Goal: Task Accomplishment & Management: Complete application form

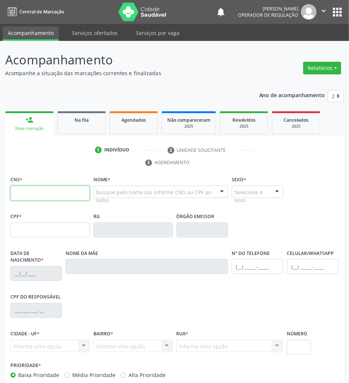
click at [54, 195] on input "text" at bounding box center [49, 193] width 79 height 15
paste input "706 1060 5128 5760"
type input "706 1060 5128 5760"
type input "[DATE]"
type input "[PERSON_NAME]"
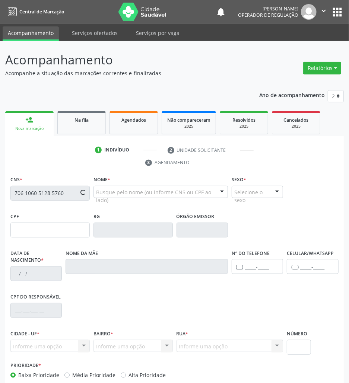
type input "[PHONE_NUMBER]"
type input "032.054.984-45"
type input "55"
type input "025.710.984-62"
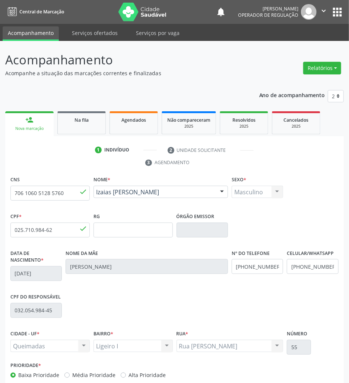
scroll to position [40, 0]
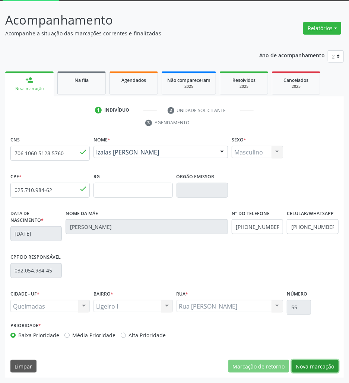
click at [309, 367] on button "Nova marcação" at bounding box center [315, 366] width 47 height 13
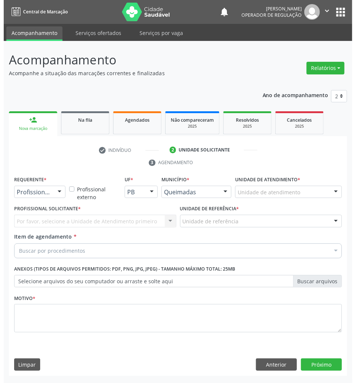
scroll to position [0, 0]
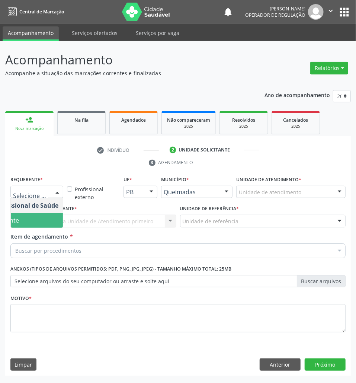
click at [45, 223] on span "Paciente" at bounding box center [26, 220] width 73 height 15
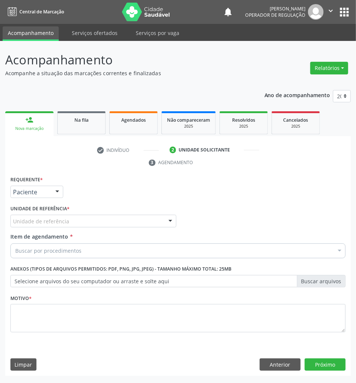
scroll to position [0, 17]
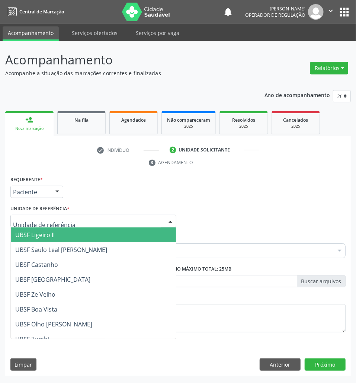
click at [76, 222] on div at bounding box center [93, 221] width 166 height 13
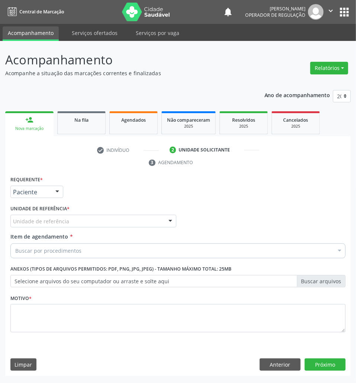
click at [87, 225] on div "Unidade de referência" at bounding box center [93, 221] width 166 height 13
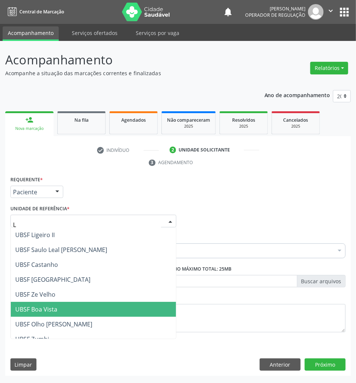
type input "LI"
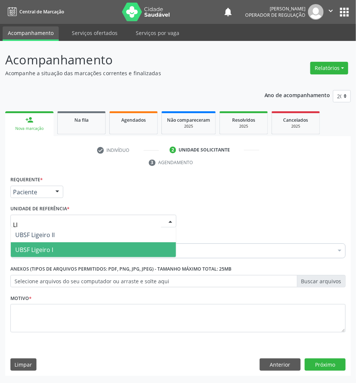
click at [79, 254] on span "UBSF Ligeiro I" at bounding box center [93, 249] width 165 height 15
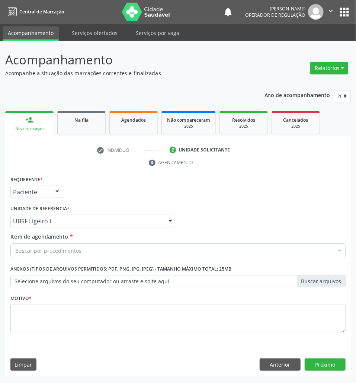
click at [86, 250] on div "Buscar por procedimentos" at bounding box center [177, 251] width 335 height 15
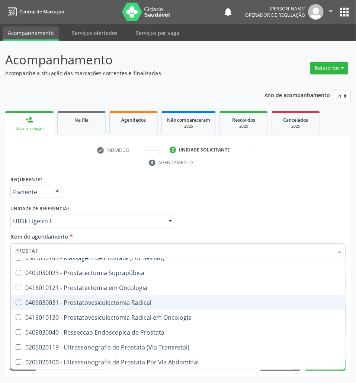
scroll to position [67, 0]
type input "PROSTATA"
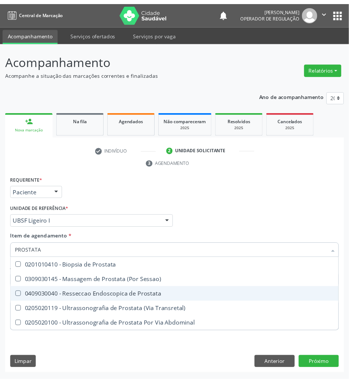
scroll to position [0, 0]
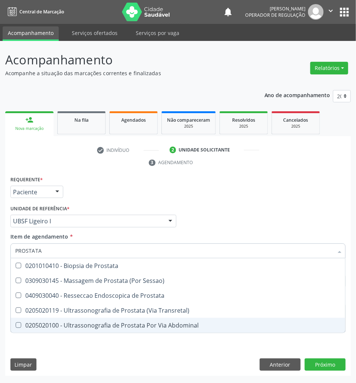
click at [172, 328] on div "0205020100 - Ultrassonografia de Prostata Por Via Abdominal" at bounding box center [178, 325] width 326 height 6
checkbox Abdominal "true"
click at [163, 349] on div "Requerente * Paciente Profissional de Saúde Paciente Nenhum resultado encontrad…" at bounding box center [178, 275] width 346 height 202
checkbox Sessao\) "true"
checkbox Abdominal "false"
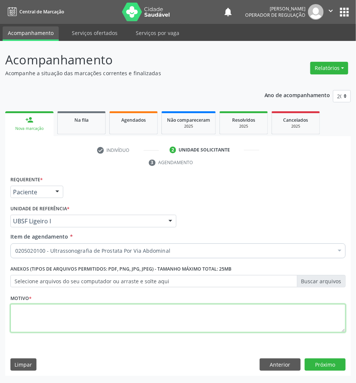
click at [52, 315] on textarea at bounding box center [177, 318] width 335 height 28
type textarea "A"
type textarea "AVALIAÇÃO"
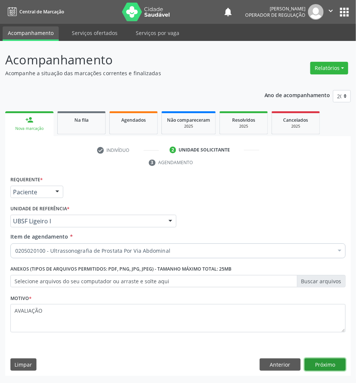
click button "Próximo" at bounding box center [325, 365] width 41 height 13
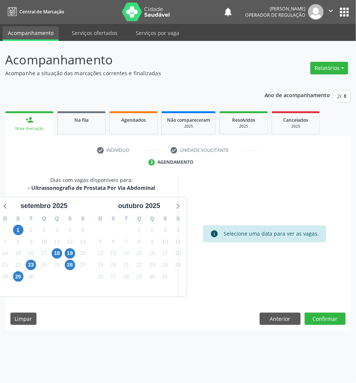
click at [24, 269] on div "22" at bounding box center [18, 265] width 13 height 12
click at [27, 268] on span "23" at bounding box center [31, 265] width 10 height 10
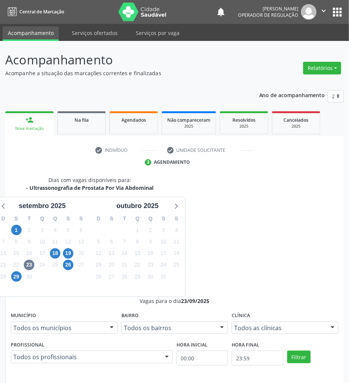
radio input "true"
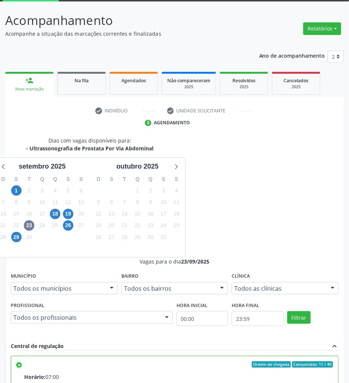
scroll to position [78, 0]
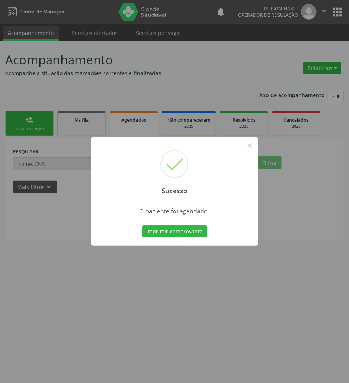
scroll to position [0, 0]
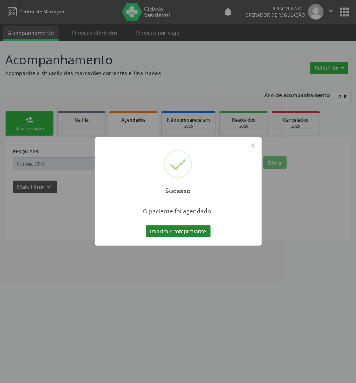
click at [197, 231] on button "Imprimir comprovante" at bounding box center [178, 231] width 65 height 13
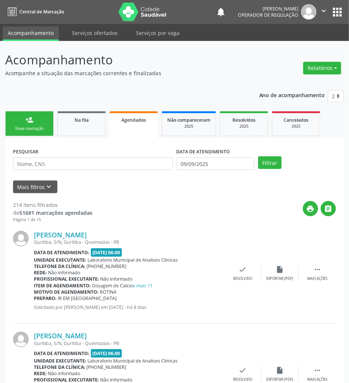
click at [36, 129] on div "Nova marcação" at bounding box center [29, 129] width 37 height 6
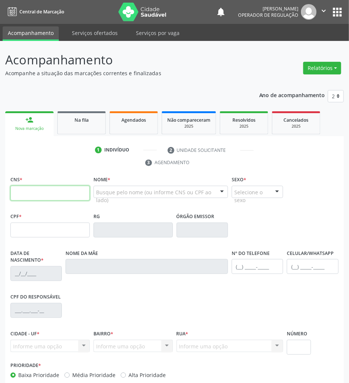
click at [45, 190] on input "text" at bounding box center [49, 193] width 79 height 15
type input "700 6029 5199 6070"
type input "069.962.994-20"
type input "[DATE]"
type input "Severina do [PERSON_NAME]"
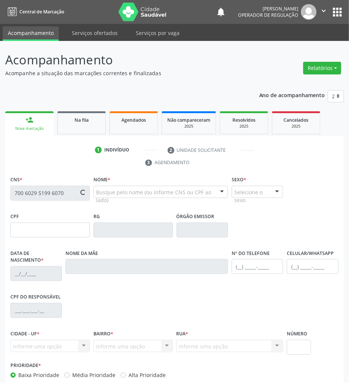
type input "[PHONE_NUMBER]"
type input "183"
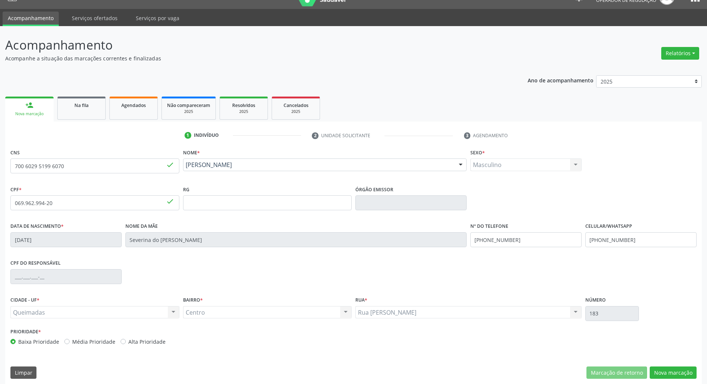
scroll to position [20, 0]
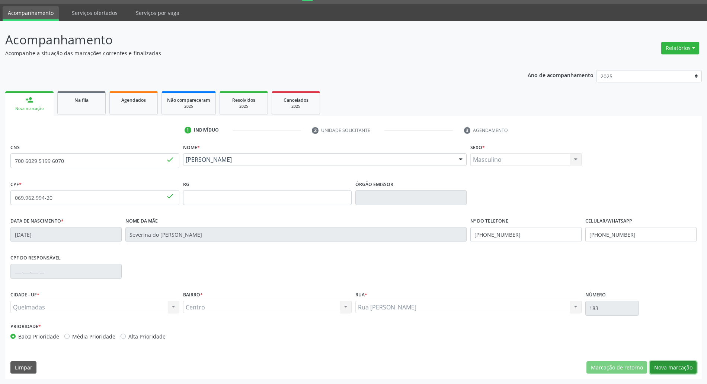
drag, startPoint x: 691, startPoint y: 363, endPoint x: 668, endPoint y: 361, distance: 23.5
click at [356, 363] on button "Nova marcação" at bounding box center [673, 367] width 47 height 13
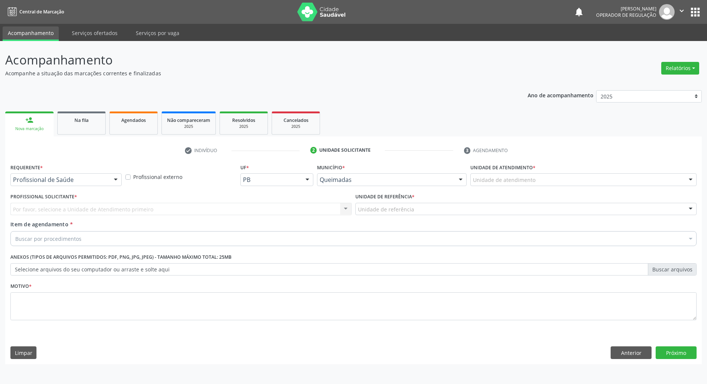
scroll to position [0, 0]
drag, startPoint x: 112, startPoint y: 179, endPoint x: 106, endPoint y: 197, distance: 18.8
click at [112, 180] on div at bounding box center [116, 180] width 11 height 13
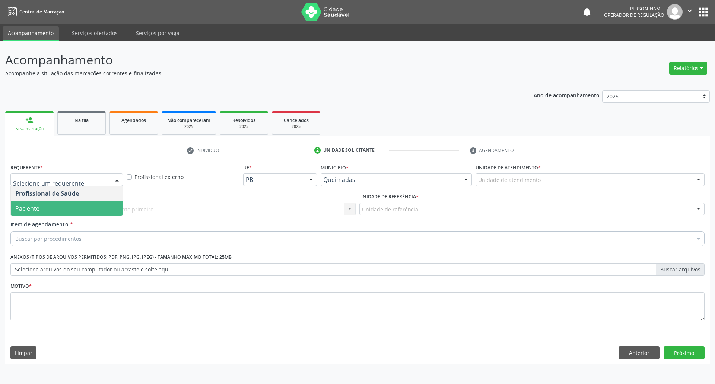
drag, startPoint x: 106, startPoint y: 208, endPoint x: 111, endPoint y: 216, distance: 9.5
click at [106, 209] on span "Paciente" at bounding box center [67, 208] width 112 height 15
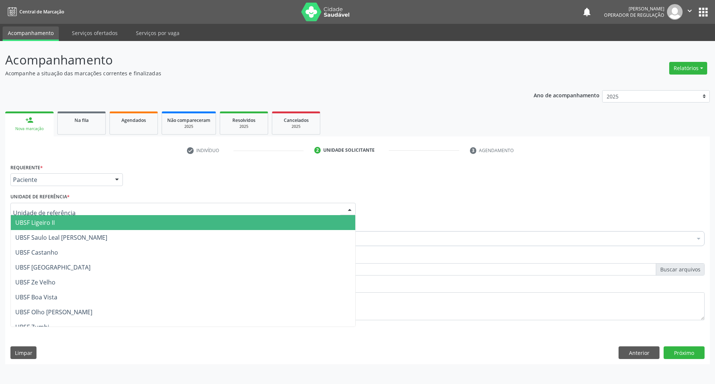
click at [118, 214] on div at bounding box center [182, 209] width 345 height 13
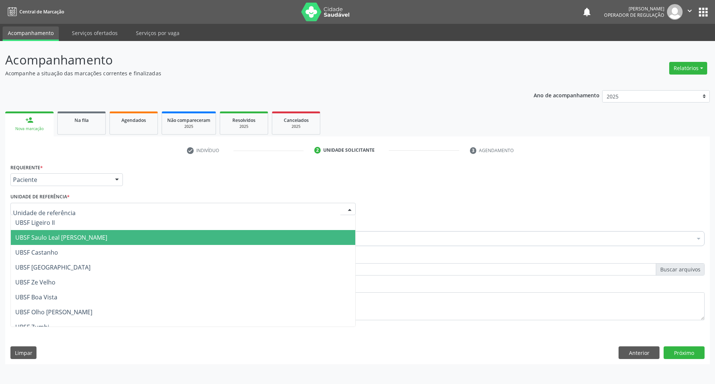
click at [118, 240] on span "UBSF Saulo Leal [PERSON_NAME]" at bounding box center [183, 237] width 344 height 15
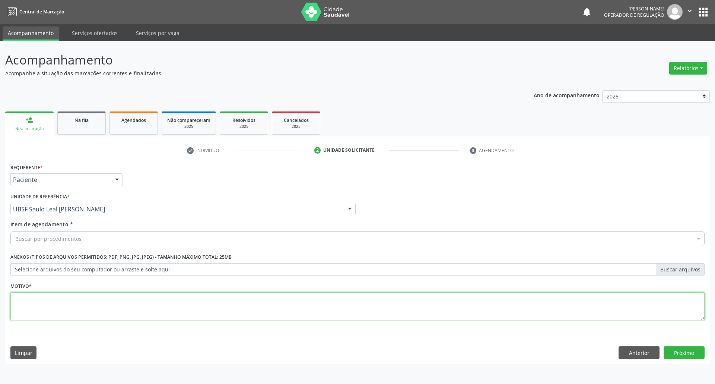
click at [356, 299] on textarea at bounding box center [357, 306] width 694 height 28
type textarea "22"
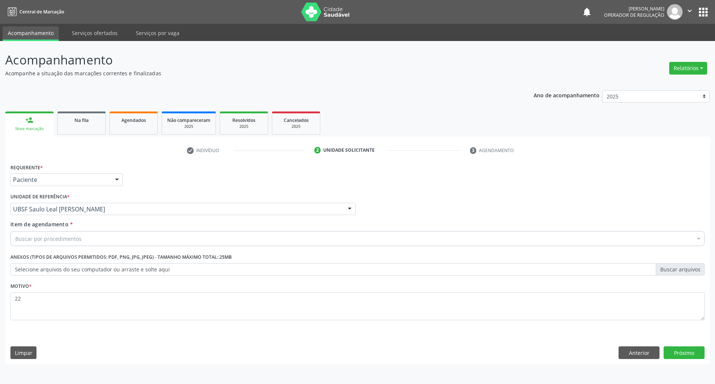
click at [338, 246] on div "Item de agendamento * Buscar por procedimentos Selecionar todos 0604320140 - Ab…" at bounding box center [358, 234] width 698 height 29
click at [313, 239] on div "Buscar por procedimentos" at bounding box center [357, 238] width 694 height 15
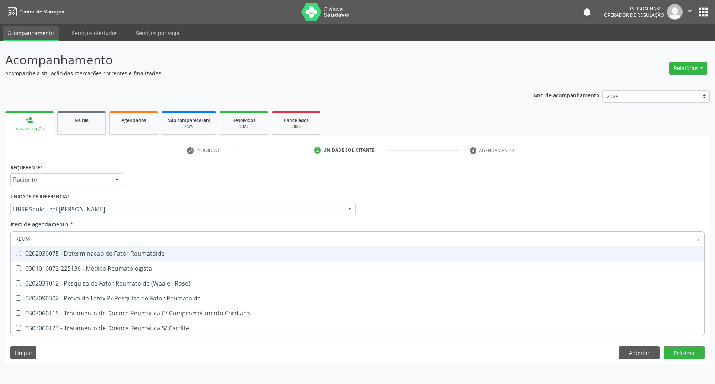
type input "REUMA"
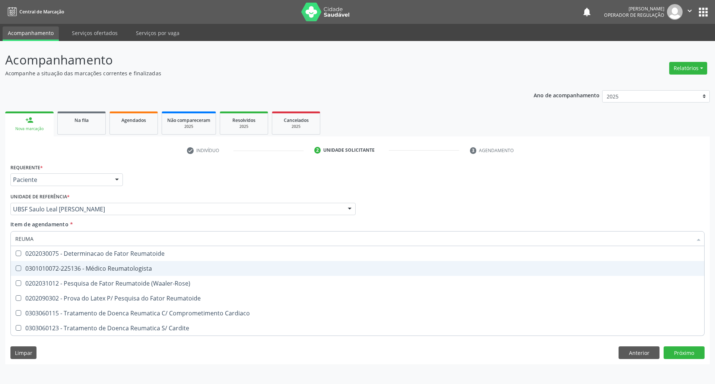
click at [157, 268] on div "0301010072-225136 - Médico Reumatologista" at bounding box center [357, 268] width 684 height 6
checkbox Reumatologista "true"
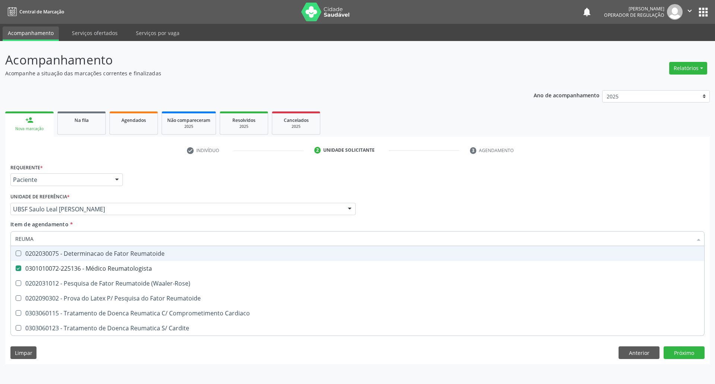
click at [356, 177] on div "Requerente * Paciente Profissional de Saúde Paciente Nenhum resultado encontrad…" at bounding box center [358, 176] width 698 height 29
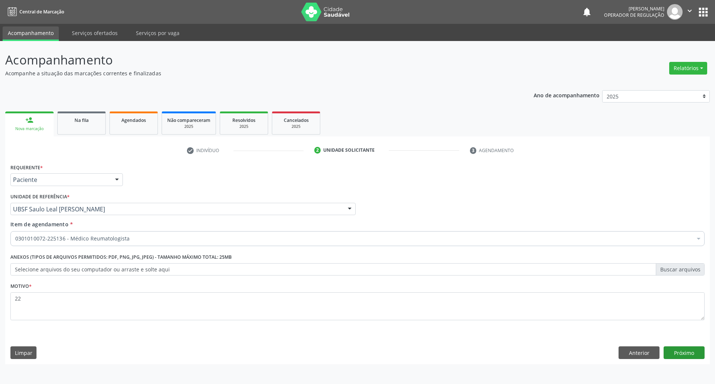
click at [356, 347] on div "Requerente * Paciente Profissional de Saúde Paciente Nenhum resultado encontrad…" at bounding box center [357, 263] width 705 height 202
click at [356, 347] on button "Próximo" at bounding box center [684, 352] width 41 height 13
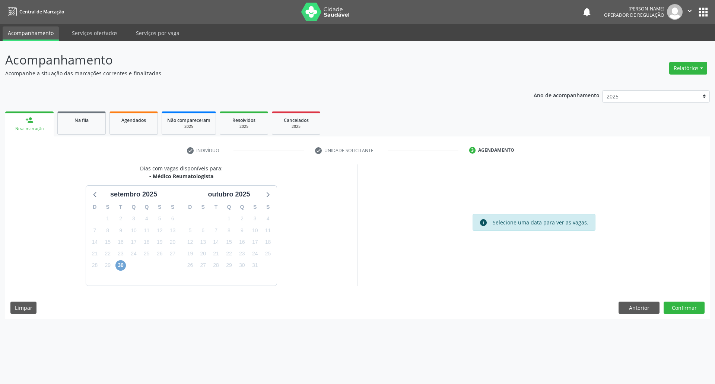
click at [123, 264] on span "30" at bounding box center [120, 265] width 10 height 10
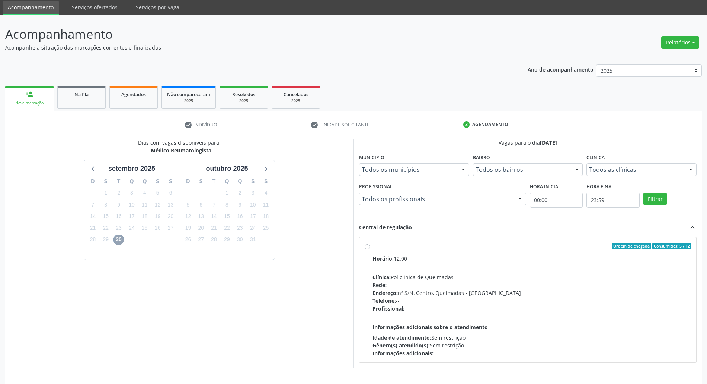
scroll to position [49, 0]
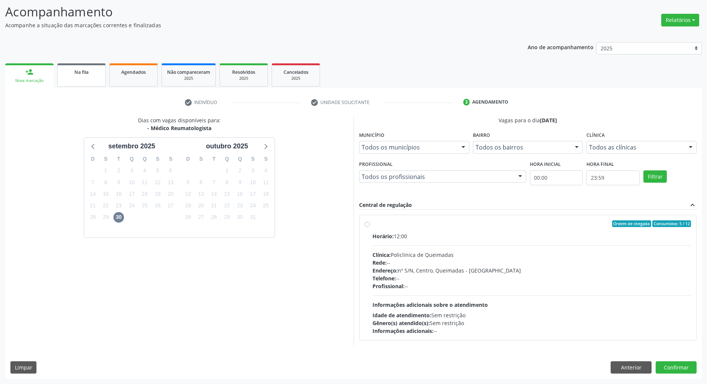
click at [74, 79] on link "Na fila" at bounding box center [81, 74] width 48 height 23
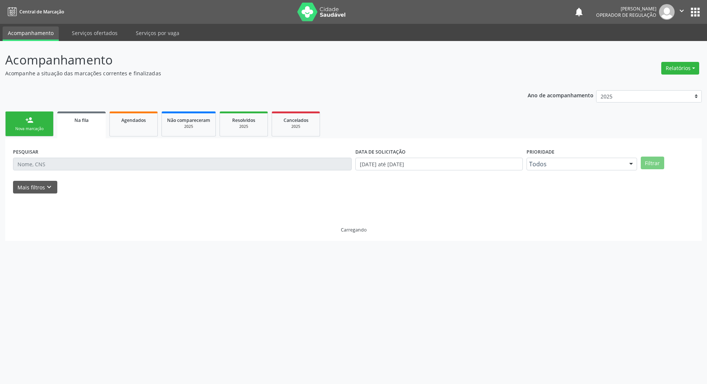
scroll to position [0, 0]
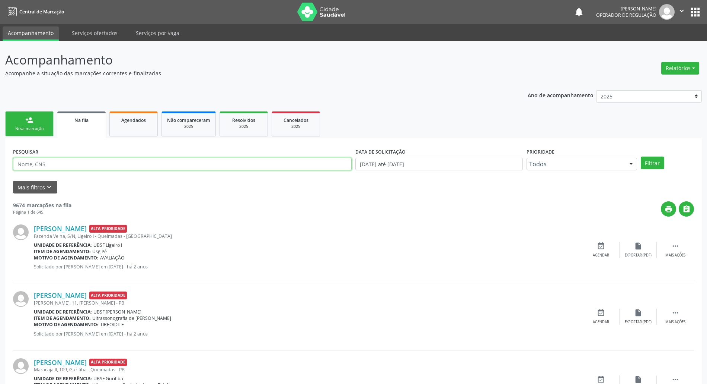
click at [70, 164] on input "text" at bounding box center [182, 164] width 339 height 13
type input "708102127678646"
click at [356, 156] on button "Filtrar" at bounding box center [652, 162] width 23 height 13
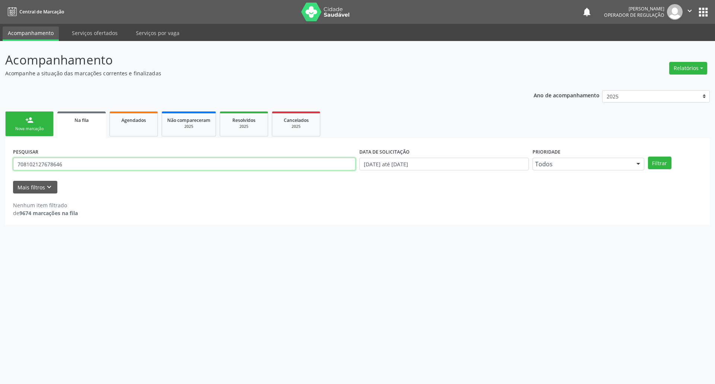
click at [60, 166] on input "708102127678646" at bounding box center [184, 164] width 343 height 13
click at [42, 121] on link "person_add Nova marcação" at bounding box center [29, 123] width 48 height 25
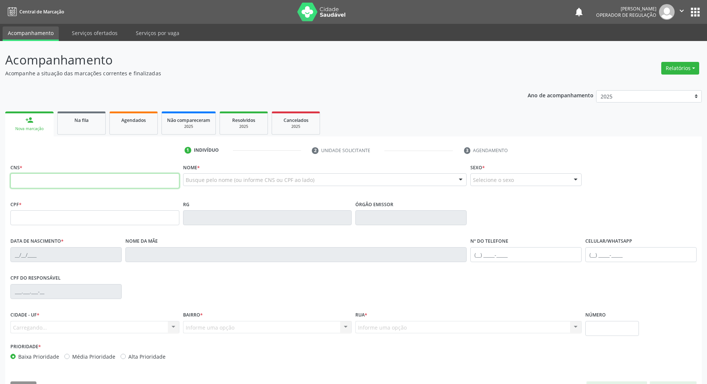
click at [57, 177] on input "text" at bounding box center [94, 180] width 169 height 15
paste input "708 1021 2767 8646"
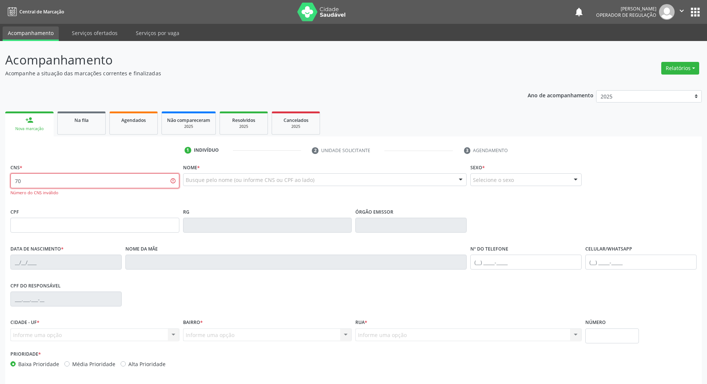
type input "7"
type input "LARISSA VITÓRIA BRAND"
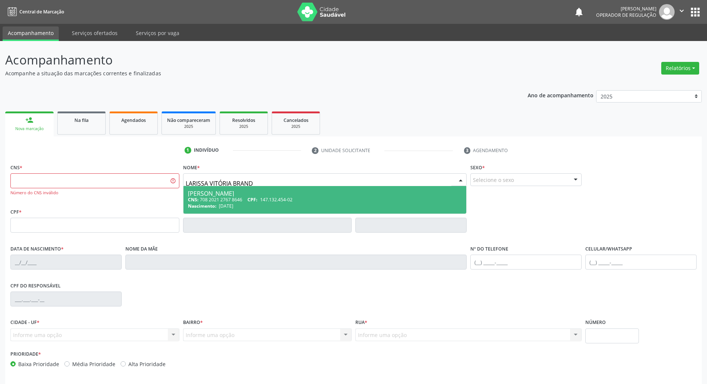
click at [240, 198] on div "CNS: 708 2021 2767 8646 CPF: 147.132.454-02" at bounding box center [325, 199] width 274 height 6
type input "708 2021 2767 8646"
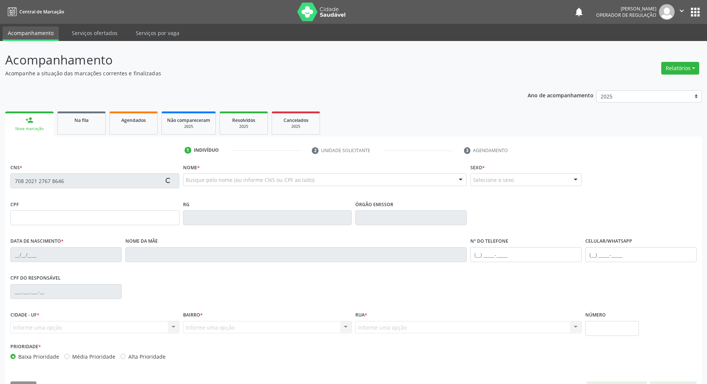
type input "147.132.454-02"
type input "[DATE]"
type input "[PERSON_NAME]"
type input "[PHONE_NUMBER]"
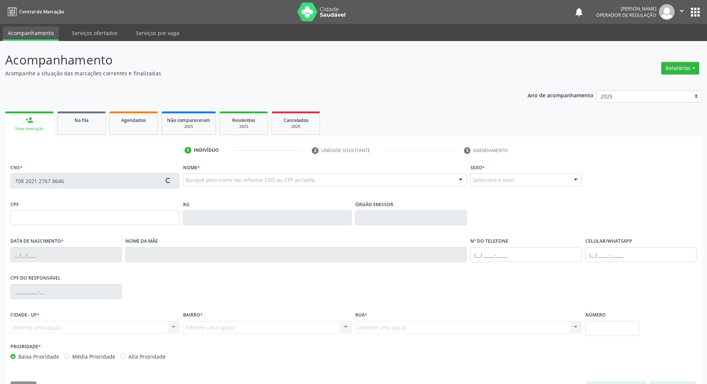
type input "036.873.534-60"
type input "1346"
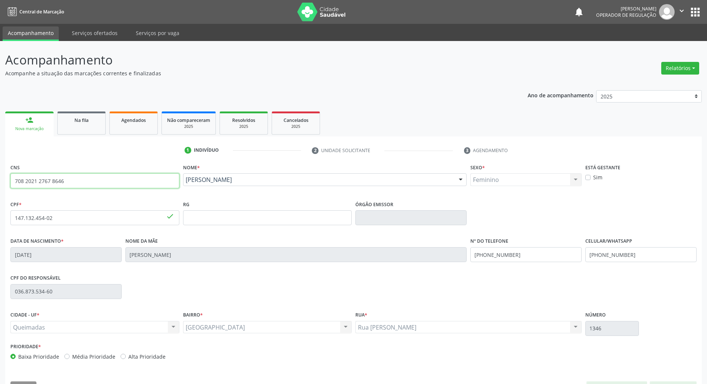
click at [105, 181] on input "708 2021 2767 8646" at bounding box center [94, 180] width 169 height 15
click at [83, 128] on link "Na fila" at bounding box center [81, 122] width 48 height 23
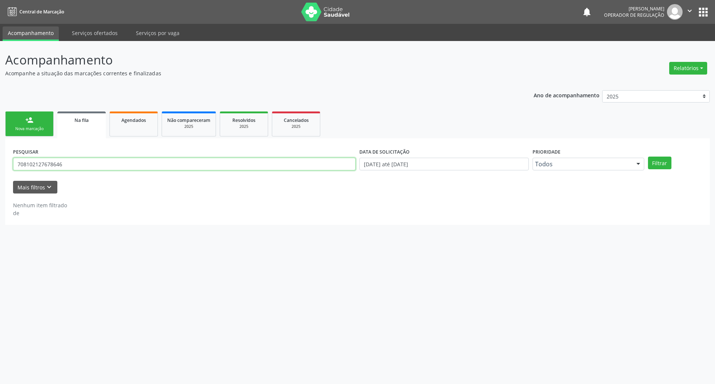
click at [70, 165] on input "708102127678646" at bounding box center [184, 164] width 343 height 13
paste input "2021 2767"
type input "708 2021 2767 8646"
click at [356, 156] on button "Filtrar" at bounding box center [659, 162] width 23 height 13
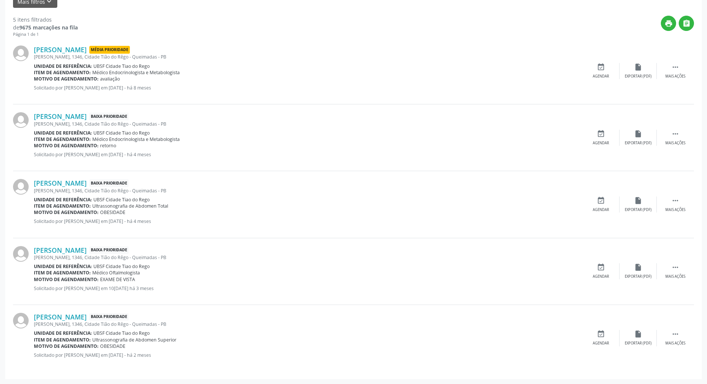
scroll to position [186, 0]
click at [356, 337] on div "event_available Agendar" at bounding box center [601, 337] width 37 height 16
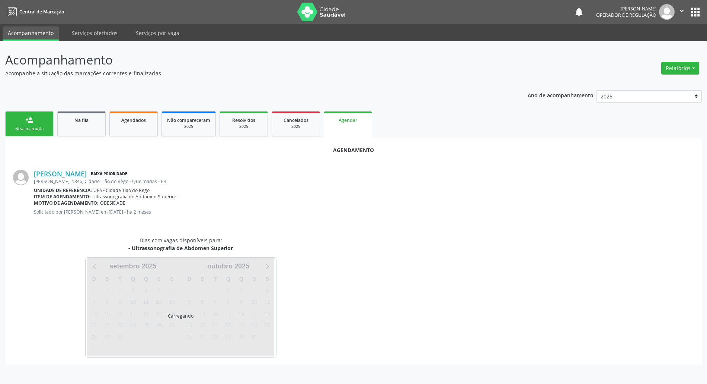
scroll to position [0, 0]
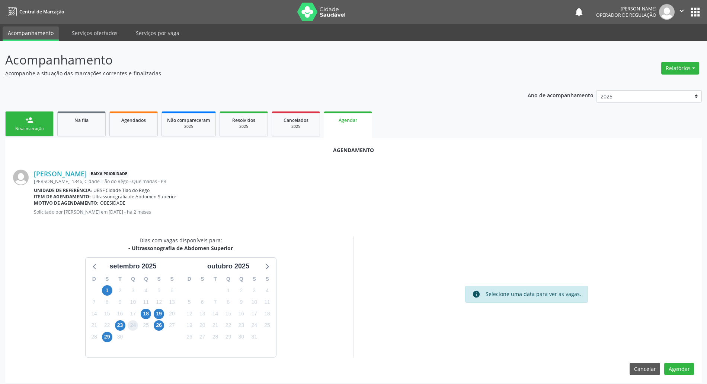
click at [128, 324] on div "24" at bounding box center [133, 325] width 10 height 12
click at [123, 324] on span "23" at bounding box center [120, 325] width 10 height 10
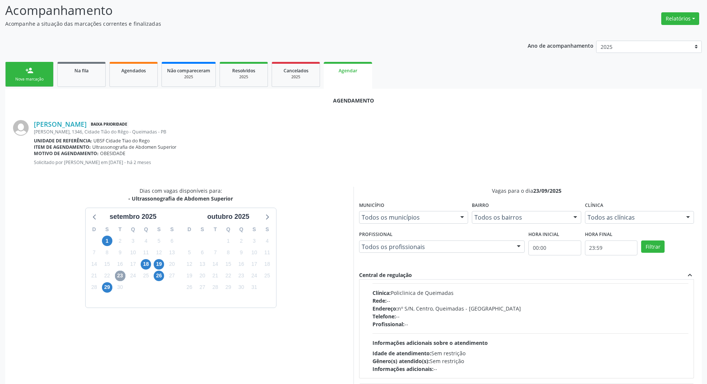
scroll to position [50, 0]
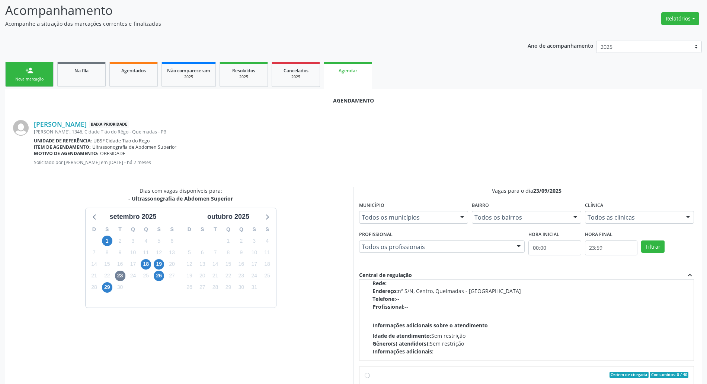
click at [356, 299] on div "Telefone: --" at bounding box center [531, 299] width 316 height 8
click at [356, 247] on input "Ordem de chegada Consumidos: 13 / 40 Horário: 07:00 Clínica: Policlinica de Que…" at bounding box center [367, 244] width 5 height 7
radio input "true"
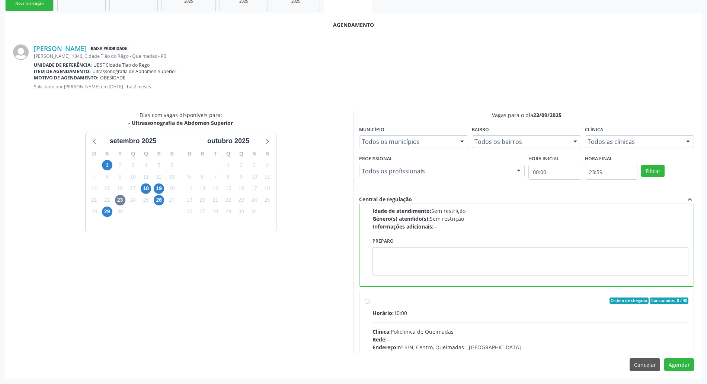
scroll to position [99, 0]
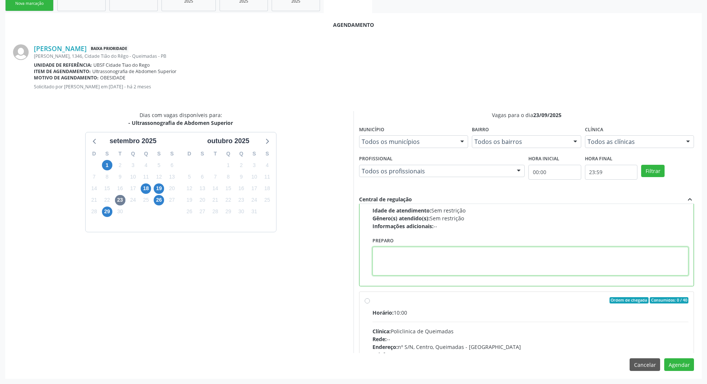
click at [356, 255] on textarea at bounding box center [531, 261] width 316 height 29
type textarea "IR EM [GEOGRAPHIC_DATA]"
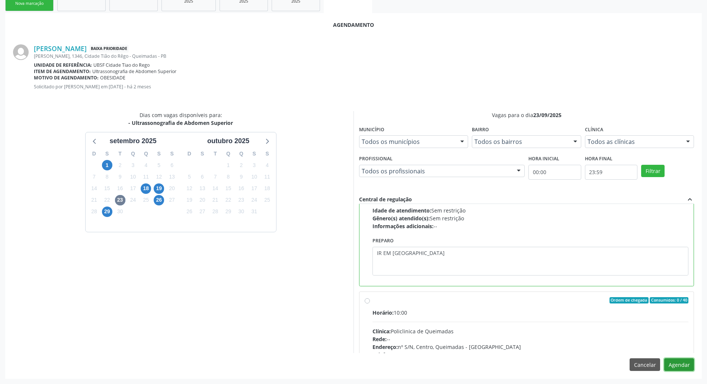
click at [356, 366] on button "Agendar" at bounding box center [680, 364] width 30 height 13
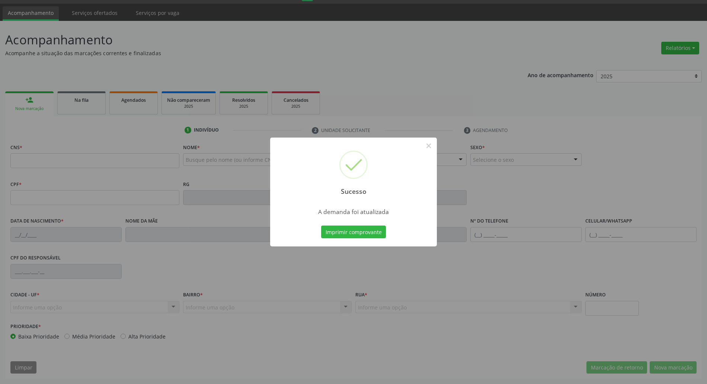
scroll to position [20, 0]
click at [356, 232] on button "Imprimir comprovante" at bounding box center [353, 231] width 65 height 13
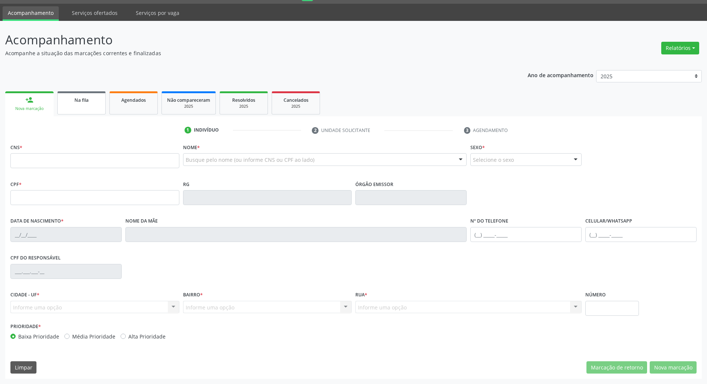
click at [89, 106] on link "Na fila" at bounding box center [81, 102] width 48 height 23
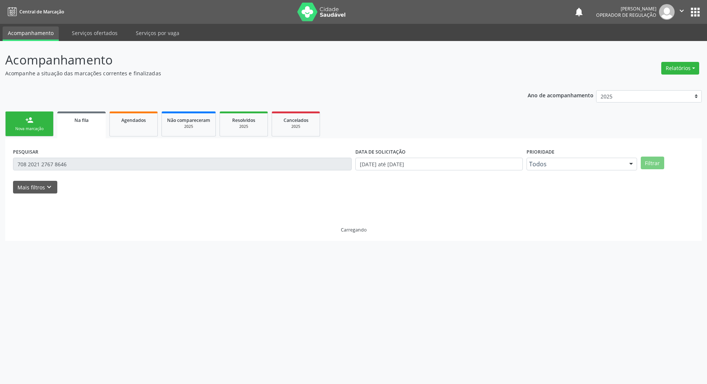
scroll to position [0, 0]
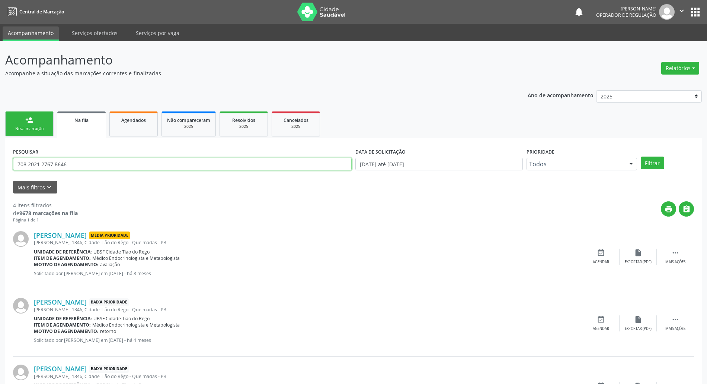
click at [90, 166] on input "708 2021 2767 8646" at bounding box center [182, 164] width 339 height 13
type input "705400420054393"
click at [356, 156] on button "Filtrar" at bounding box center [652, 162] width 23 height 13
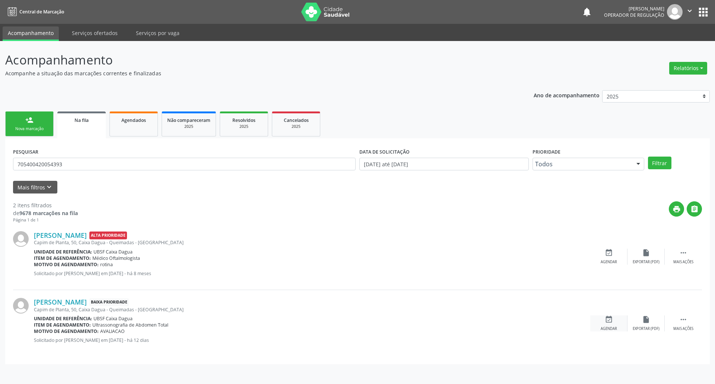
click at [356, 318] on div "event_available Agendar" at bounding box center [608, 323] width 37 height 16
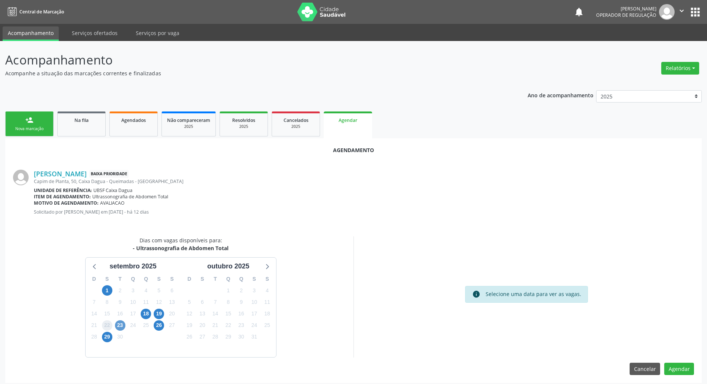
drag, startPoint x: 112, startPoint y: 324, endPoint x: 119, endPoint y: 325, distance: 7.5
click at [112, 324] on div "22" at bounding box center [107, 325] width 10 height 12
click at [121, 325] on span "23" at bounding box center [120, 325] width 10 height 10
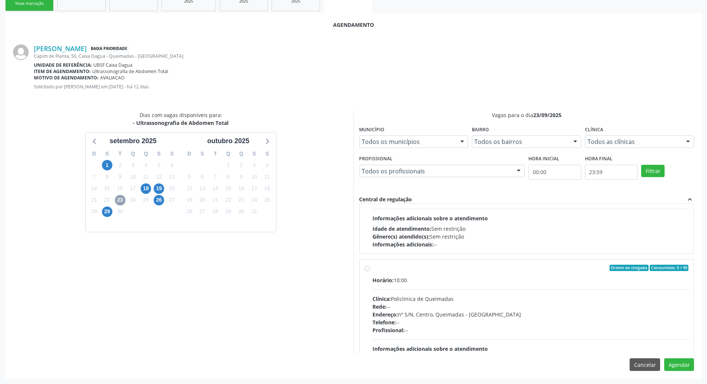
scroll to position [19, 0]
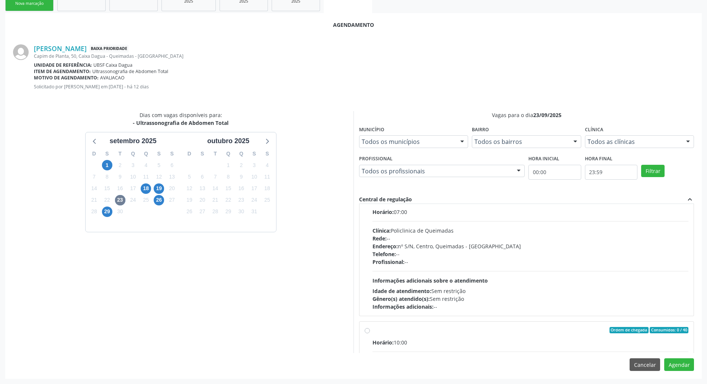
click at [356, 260] on div "Profissional: --" at bounding box center [531, 262] width 316 height 8
click at [356, 203] on input "Ordem de chegada Consumidos: 14 / 40 Horário: 07:00 Clínica: Policlinica de Que…" at bounding box center [367, 199] width 5 height 7
radio input "true"
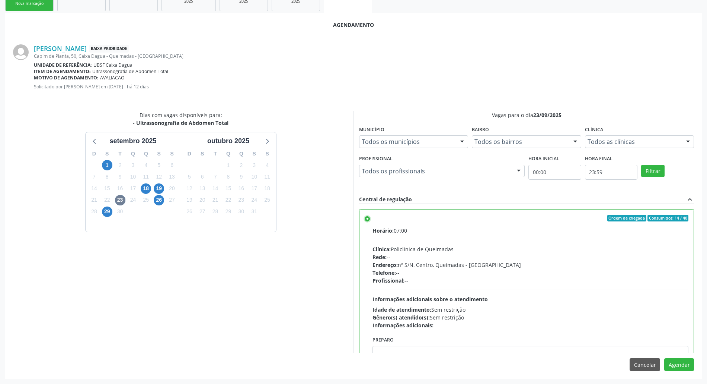
scroll to position [50, 0]
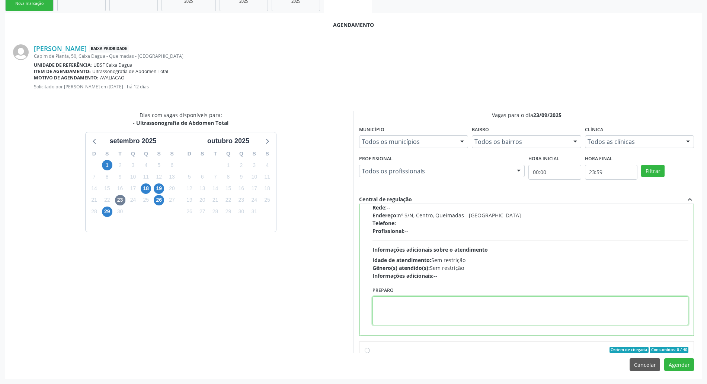
click at [356, 313] on textarea at bounding box center [531, 310] width 316 height 29
type textarea "PAREDE"
click at [356, 319] on textarea "PAREDE" at bounding box center [531, 310] width 316 height 29
type textarea "PAREDE ABDOMINAL"
click at [356, 366] on button "Agendar" at bounding box center [680, 364] width 30 height 13
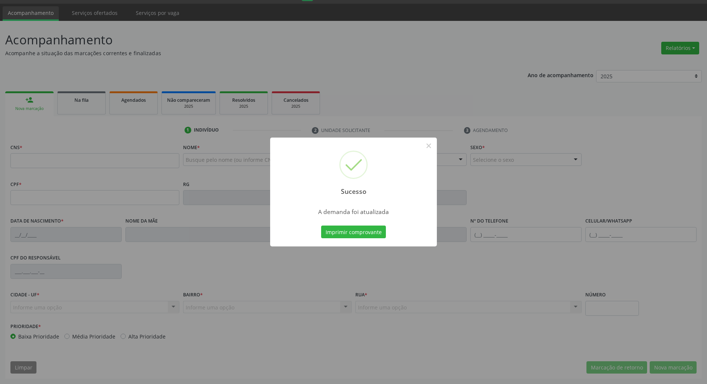
scroll to position [20, 0]
click at [356, 229] on button "Imprimir comprovante" at bounding box center [353, 231] width 65 height 13
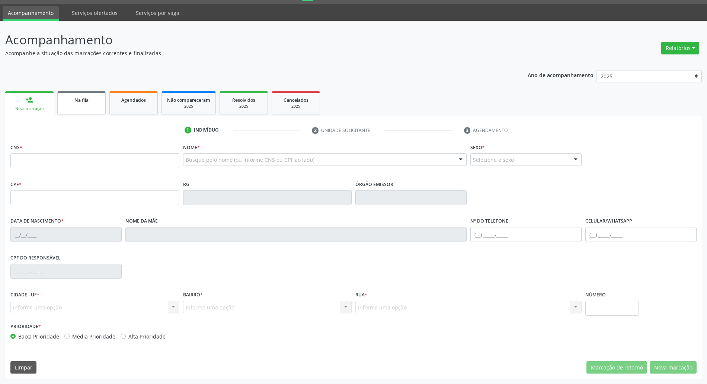
click at [93, 102] on div "Na fila" at bounding box center [81, 100] width 37 height 8
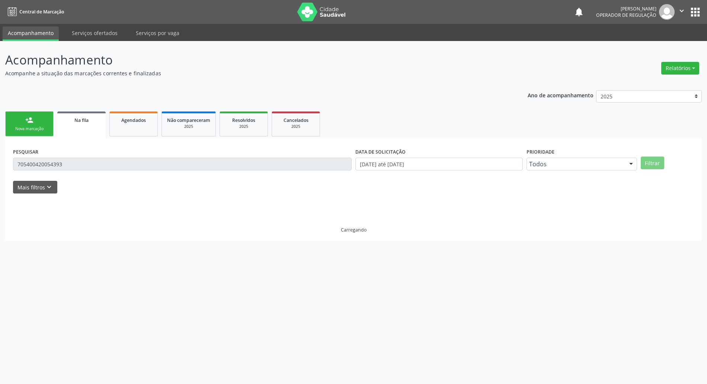
scroll to position [0, 0]
click at [44, 136] on link "person_add Nova marcação" at bounding box center [29, 123] width 48 height 25
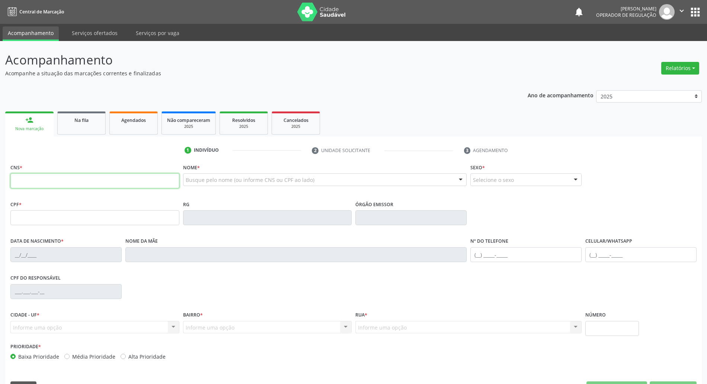
click at [57, 179] on input "text" at bounding box center [94, 180] width 169 height 15
paste input "705 4004 2005 4393"
type input "705 4004 2005 4393"
type input "165.888.634-89"
type input "[DATE]"
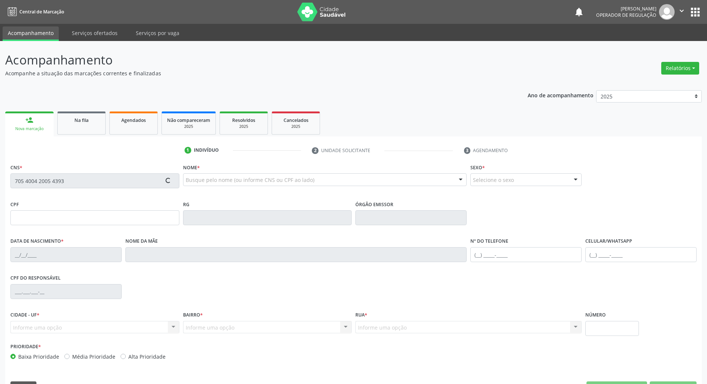
type input "[PERSON_NAME]"
type input "[PHONE_NUMBER]"
type input "072.282.054-21"
type input "50"
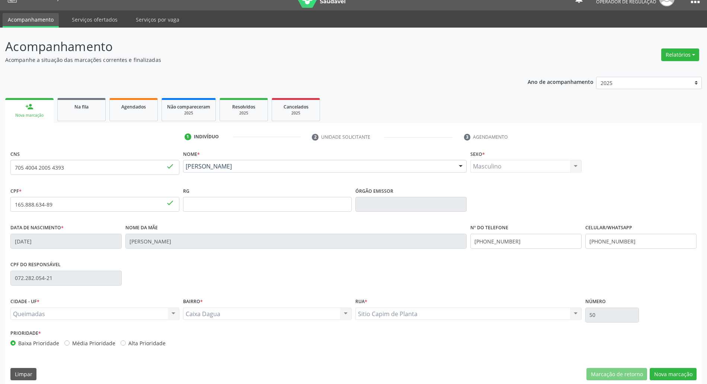
scroll to position [20, 0]
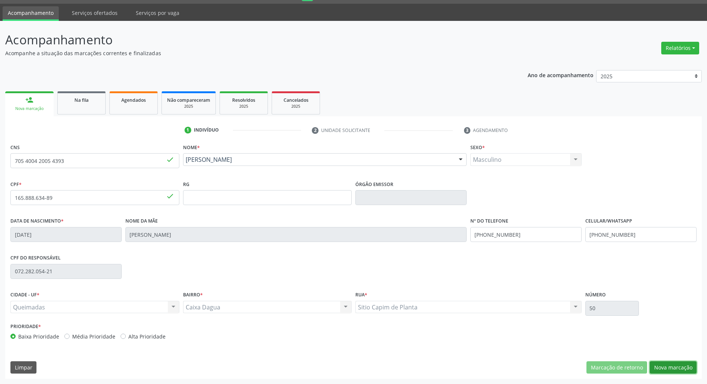
click at [356, 361] on button "Nova marcação" at bounding box center [673, 367] width 47 height 13
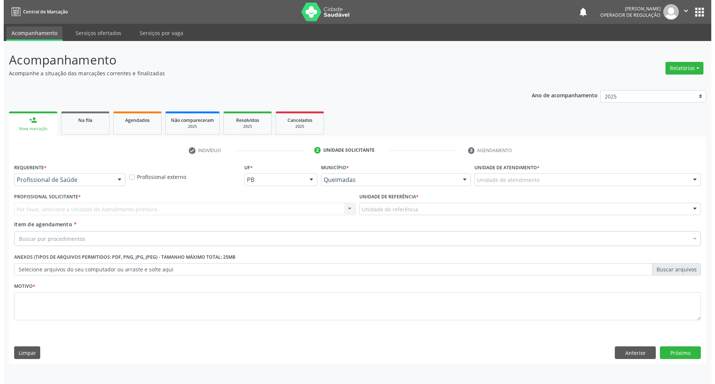
scroll to position [0, 0]
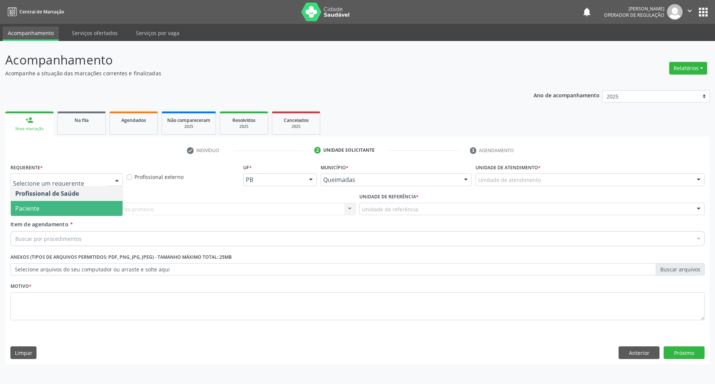
click at [43, 214] on span "Paciente" at bounding box center [67, 208] width 112 height 15
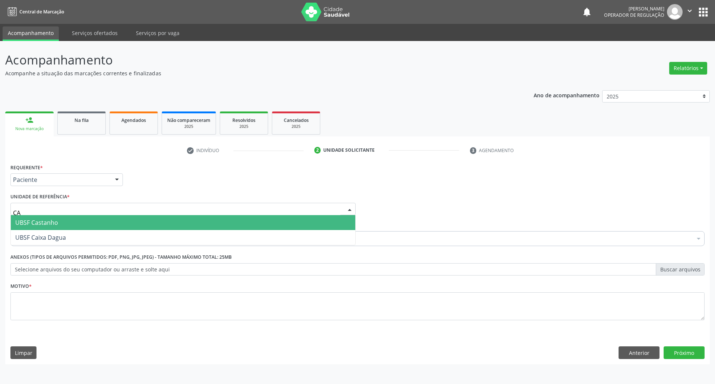
type input "CAI"
click at [47, 221] on span "UBSF Caixa Dagua" at bounding box center [40, 222] width 51 height 8
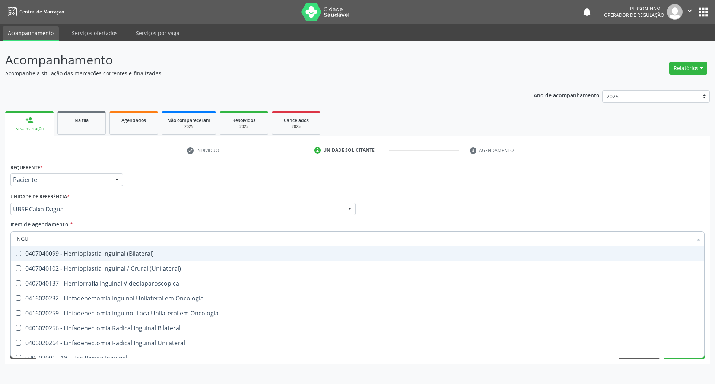
type input "INGUIN"
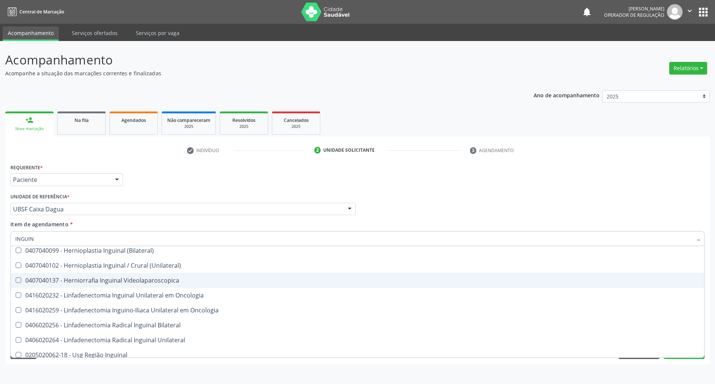
scroll to position [8, 0]
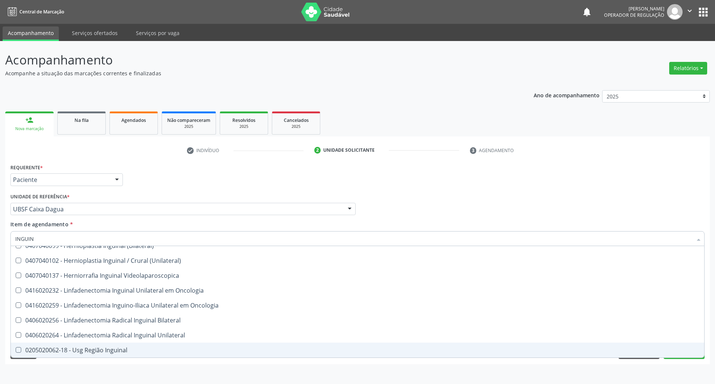
click at [117, 355] on span "0205020062-18 - Usg Região Inguinal" at bounding box center [357, 349] width 693 height 15
checkbox Inguinal "true"
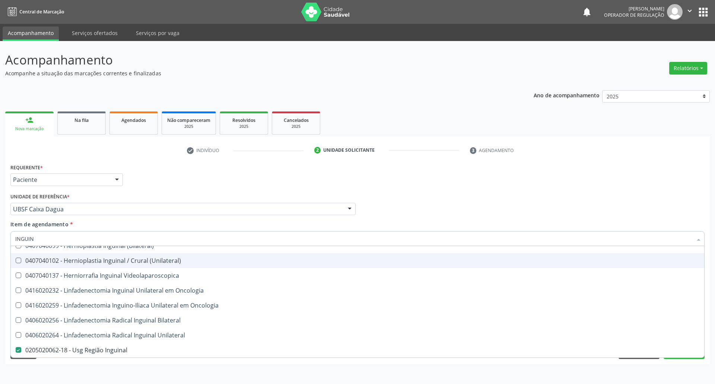
click at [198, 188] on div "Requerente * Paciente Profissional de Saúde Paciente Nenhum resultado encontrad…" at bounding box center [358, 176] width 698 height 29
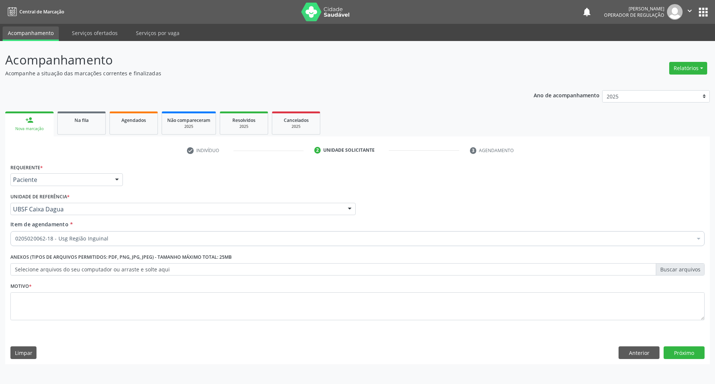
checkbox Inguinal "true"
checkbox Valvar "false"
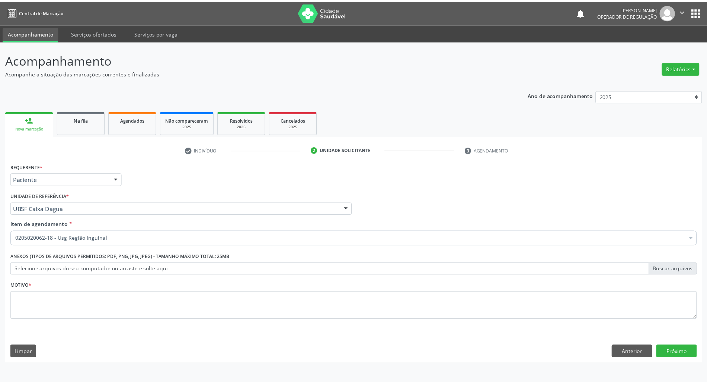
scroll to position [0, 0]
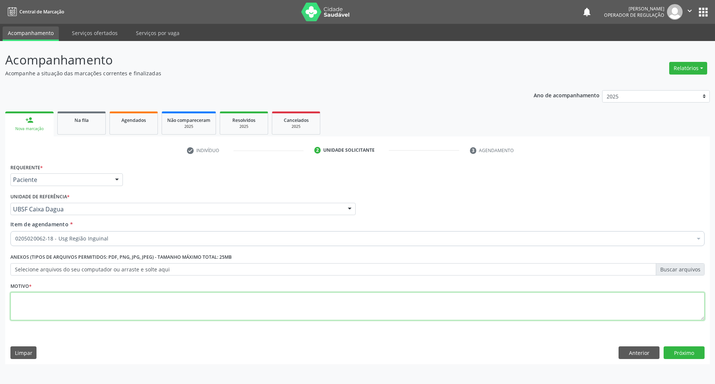
click at [131, 304] on textarea at bounding box center [357, 306] width 694 height 28
type textarea "AVALIAÇÃO"
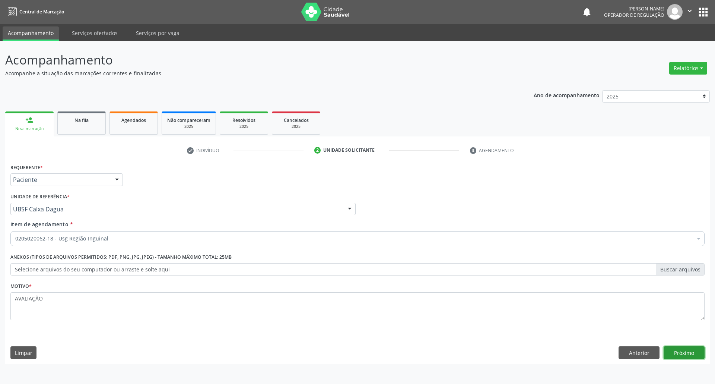
click button "Próximo" at bounding box center [684, 352] width 41 height 13
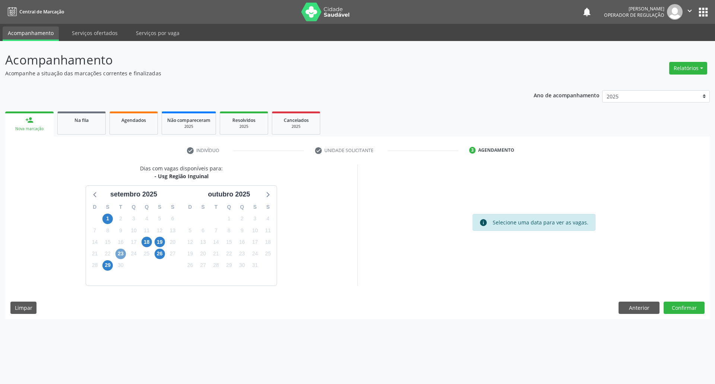
click at [123, 255] on span "23" at bounding box center [120, 253] width 10 height 10
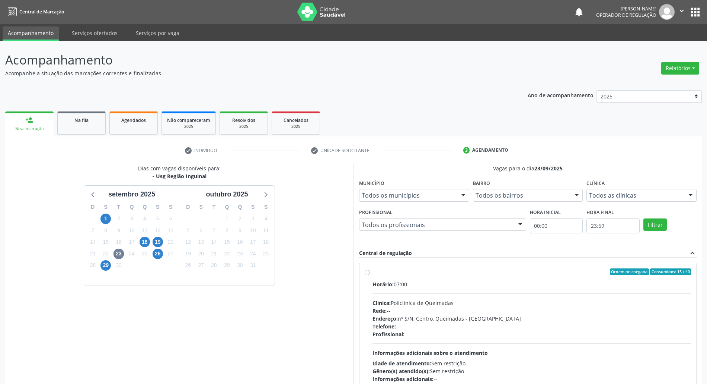
click at [356, 280] on div "Ordem de chegada Consumidos: 15 / 40 Horário: 07:00 Clínica: Policlinica de Que…" at bounding box center [528, 325] width 327 height 114
radio input "true"
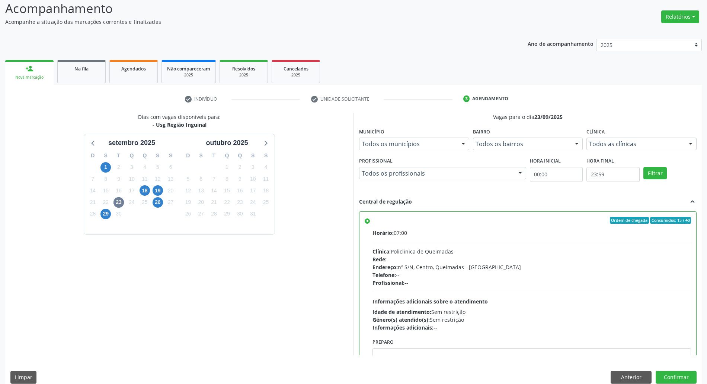
scroll to position [61, 0]
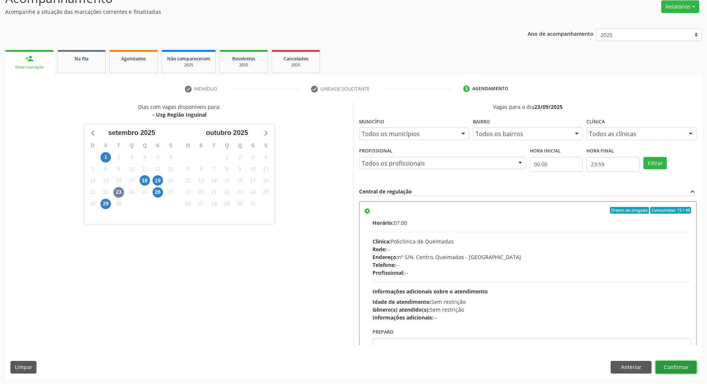
click at [356, 368] on button "Confirmar" at bounding box center [676, 366] width 41 height 13
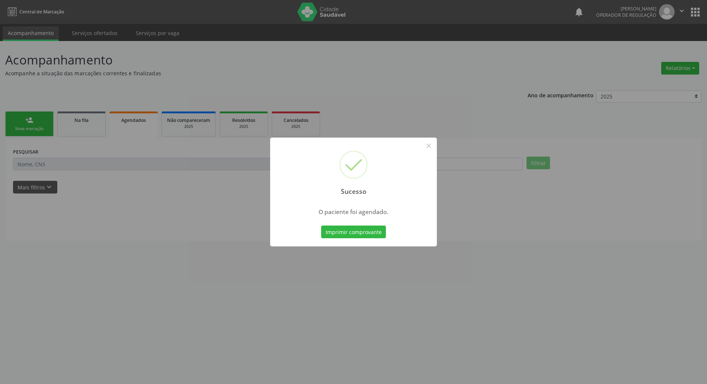
scroll to position [0, 0]
click at [356, 227] on button "Imprimir comprovante" at bounding box center [357, 231] width 65 height 13
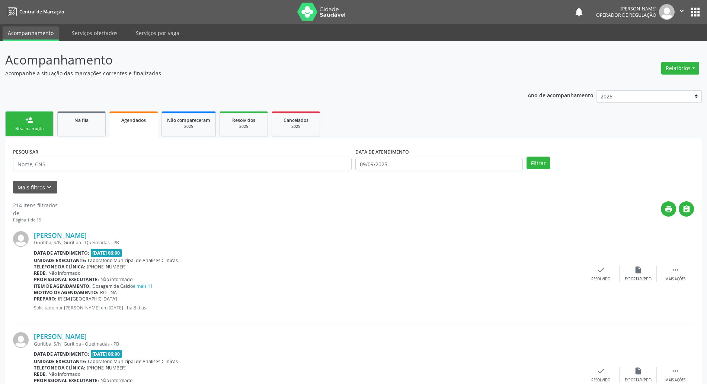
click at [25, 116] on div "person_add" at bounding box center [29, 120] width 8 height 8
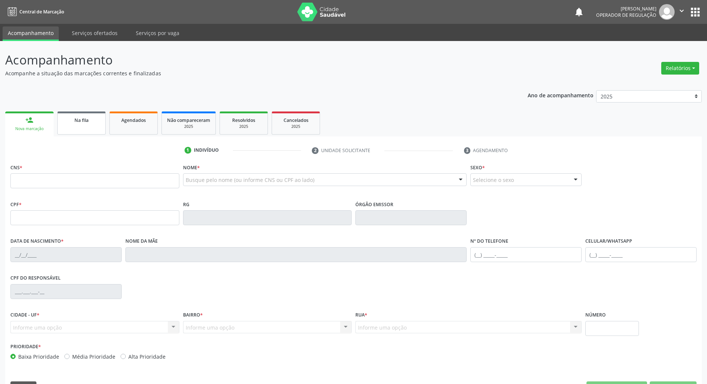
click at [80, 125] on link "Na fila" at bounding box center [81, 122] width 48 height 23
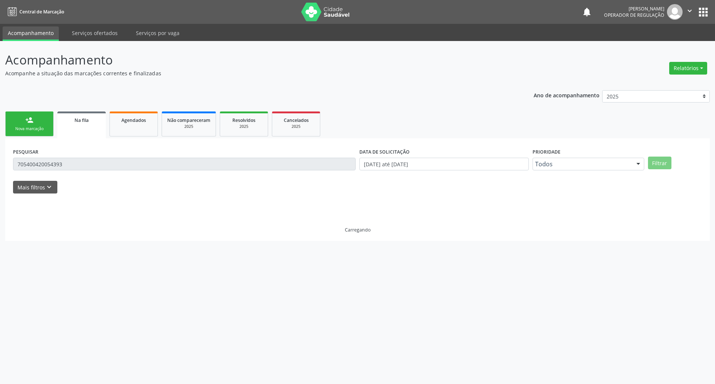
click at [39, 127] on div "Nova marcação" at bounding box center [29, 129] width 37 height 6
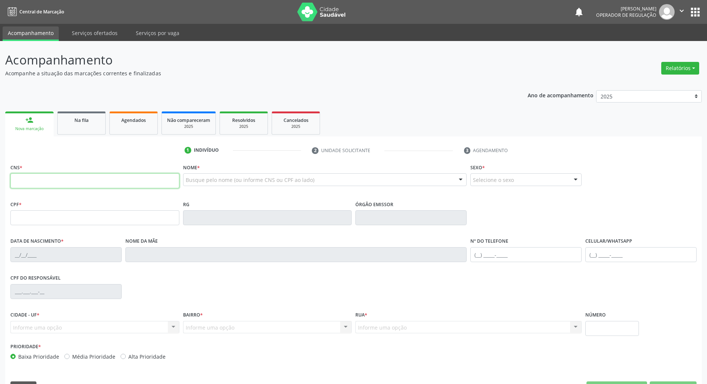
click at [54, 182] on input "text" at bounding box center [94, 180] width 169 height 15
click at [39, 182] on input "707 0038 4864 939" at bounding box center [94, 180] width 169 height 15
type input "707 0038 0486 4939"
type input "676.725.904-72"
type input "[DATE]"
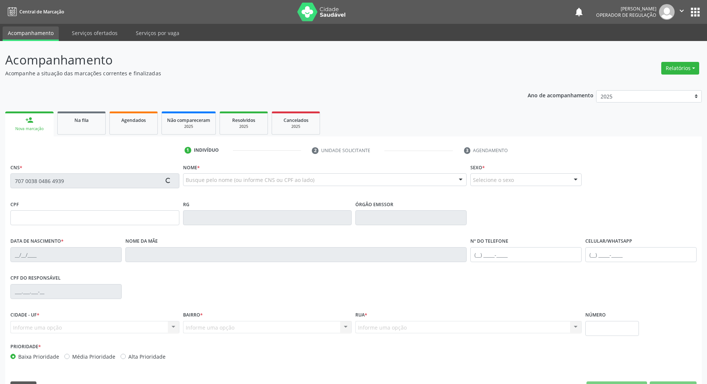
type input "[PERSON_NAME]"
type input "[PHONE_NUMBER]"
type input "532.109.994-49"
type input "447"
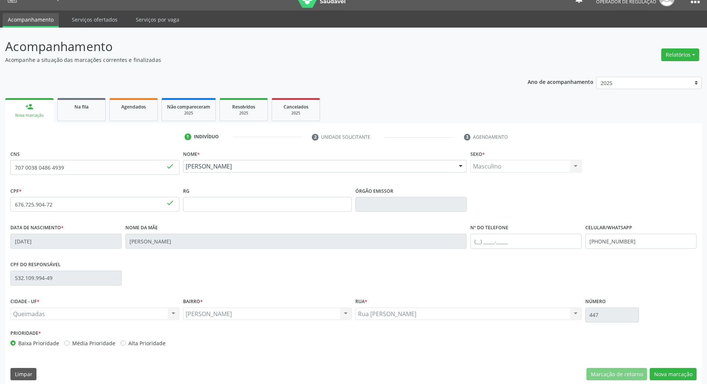
scroll to position [20, 0]
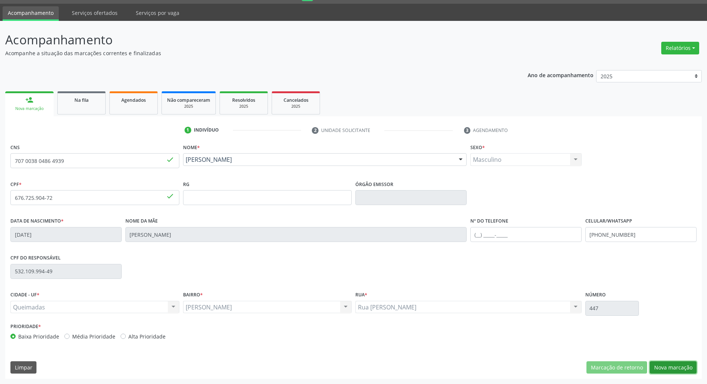
click at [356, 370] on button "Nova marcação" at bounding box center [673, 367] width 47 height 13
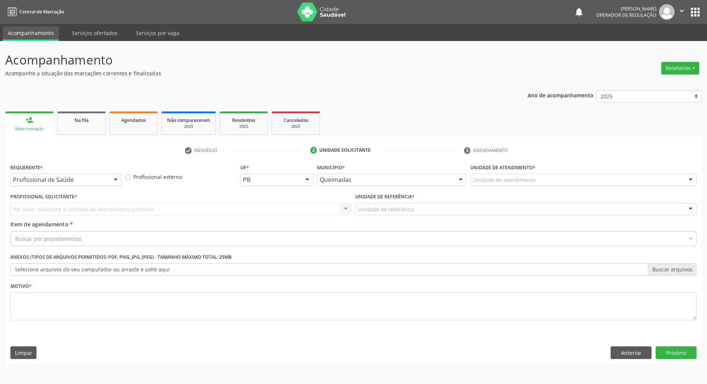
scroll to position [0, 0]
drag, startPoint x: 97, startPoint y: 184, endPoint x: 85, endPoint y: 193, distance: 15.4
click at [95, 185] on div "Profissional de Saúde" at bounding box center [66, 179] width 112 height 13
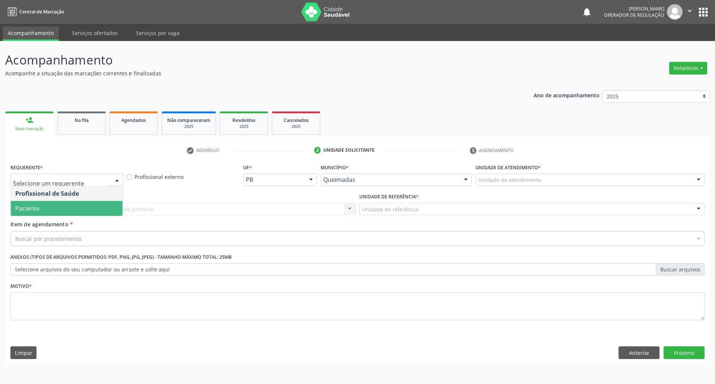
click at [75, 210] on span "Paciente" at bounding box center [67, 208] width 112 height 15
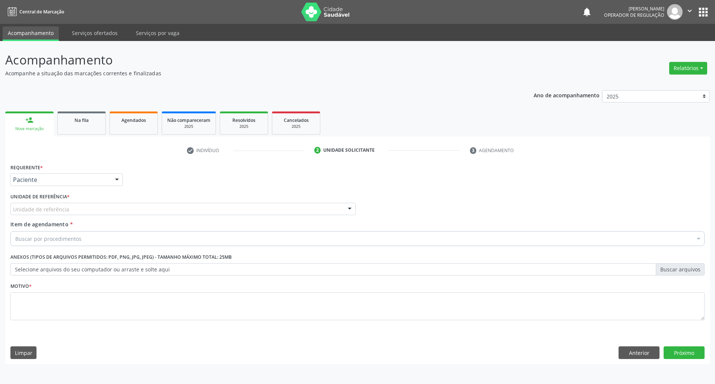
click at [83, 204] on div "Unidade de referência" at bounding box center [182, 209] width 345 height 13
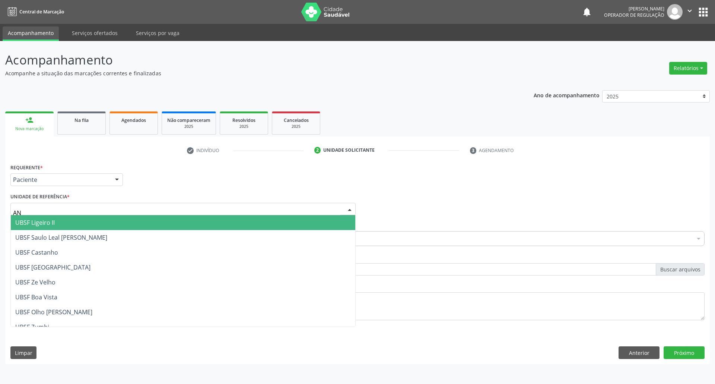
type input "ANI"
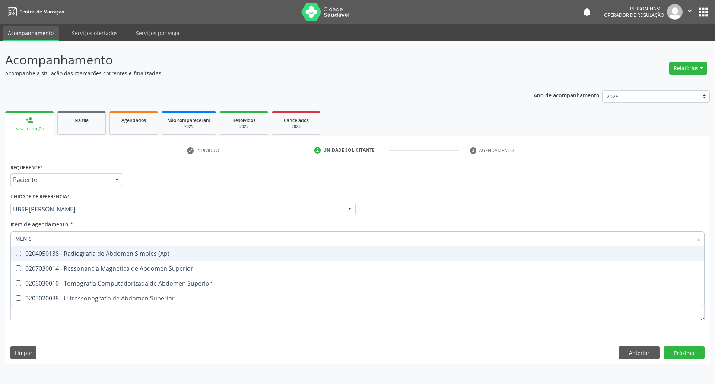
type input "MEN SU"
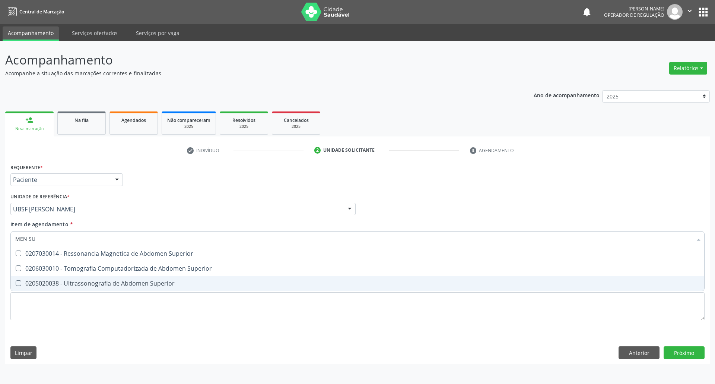
click at [76, 280] on div "0205020038 - Ultrassonografia de Abdomen Superior" at bounding box center [357, 283] width 684 height 6
checkbox Superior "true"
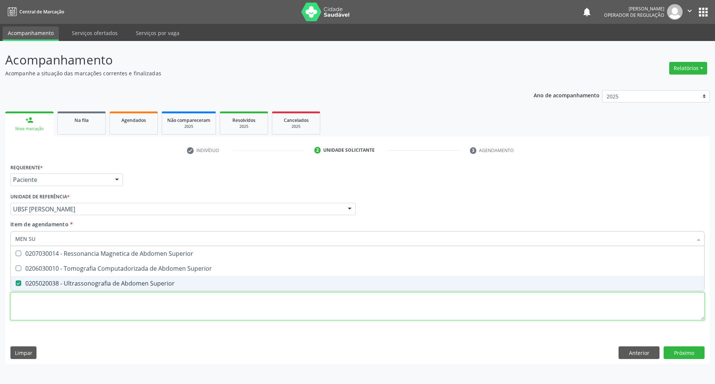
click at [88, 301] on div "Requerente * Paciente Profissional de Saúde Paciente Nenhum resultado encontrad…" at bounding box center [357, 246] width 694 height 169
type textarea "A"
checkbox Superior "true"
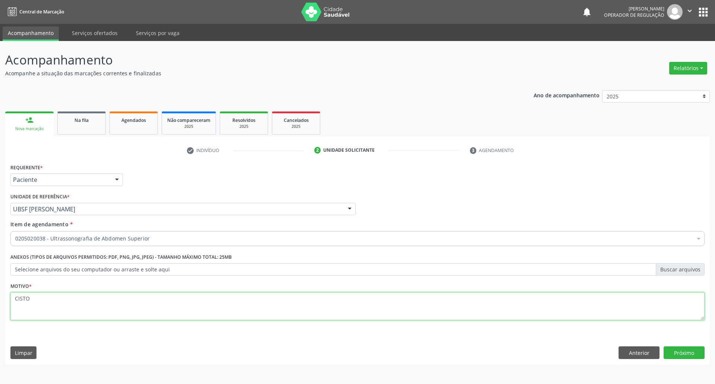
type textarea "CISTO"
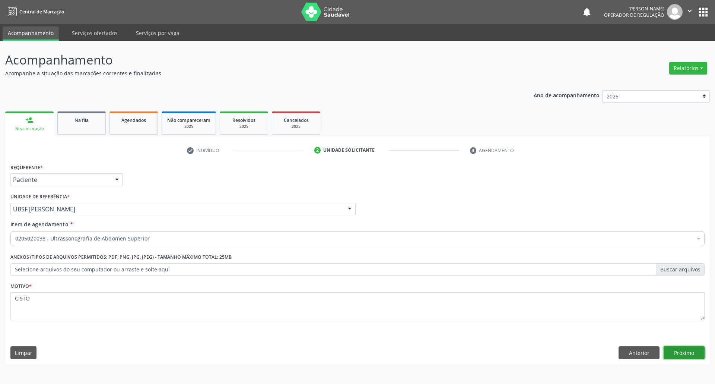
click button "Próximo" at bounding box center [684, 352] width 41 height 13
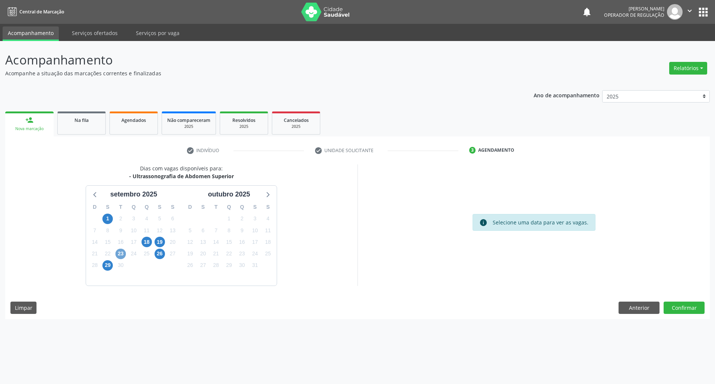
click at [115, 252] on span "23" at bounding box center [120, 253] width 10 height 10
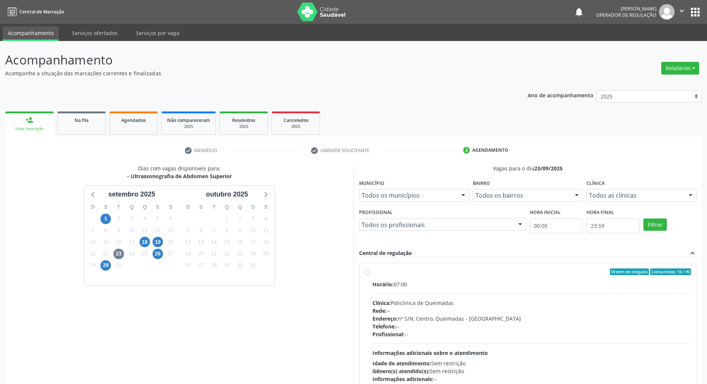
drag, startPoint x: 478, startPoint y: 330, endPoint x: 435, endPoint y: 286, distance: 61.1
click at [356, 328] on div "Telefone: --" at bounding box center [532, 326] width 319 height 8
click at [356, 275] on input "Ordem de chegada Consumidos: 16 / 40 Horário: 07:00 Clínica: Policlinica de Que…" at bounding box center [367, 271] width 5 height 7
radio input "true"
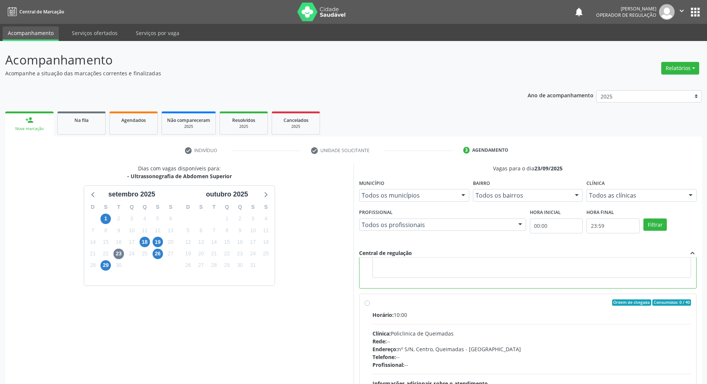
scroll to position [119, 0]
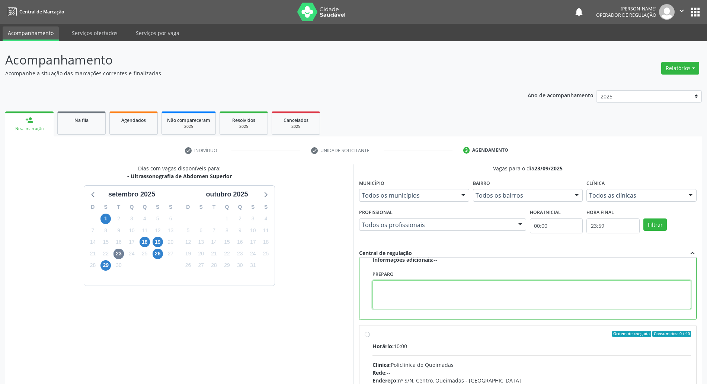
click at [356, 303] on textarea at bounding box center [532, 294] width 319 height 29
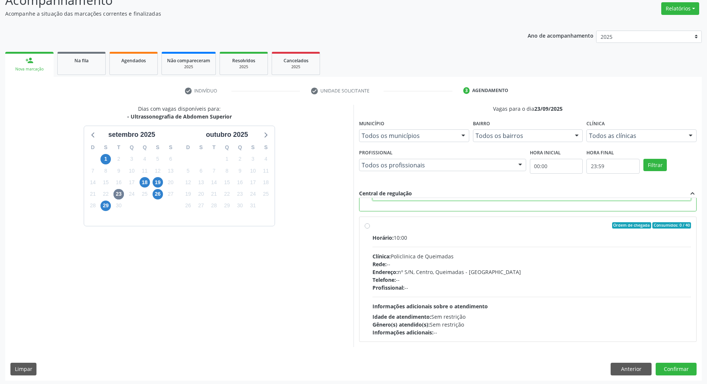
scroll to position [61, 0]
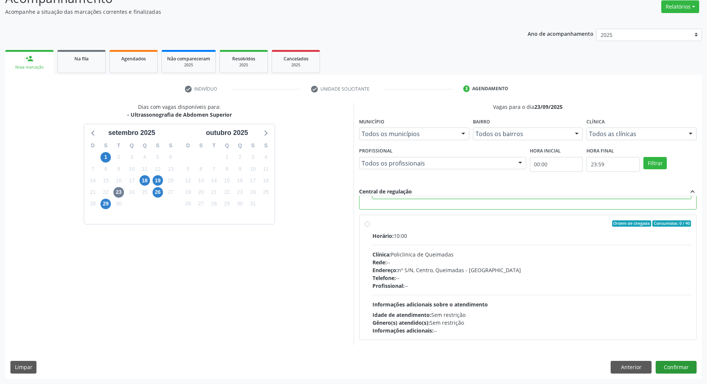
type textarea "IR EM [GEOGRAPHIC_DATA]"
click at [356, 365] on button "Confirmar" at bounding box center [676, 366] width 41 height 13
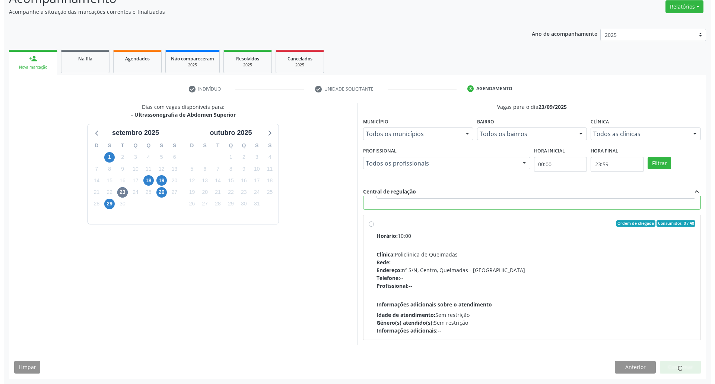
scroll to position [0, 0]
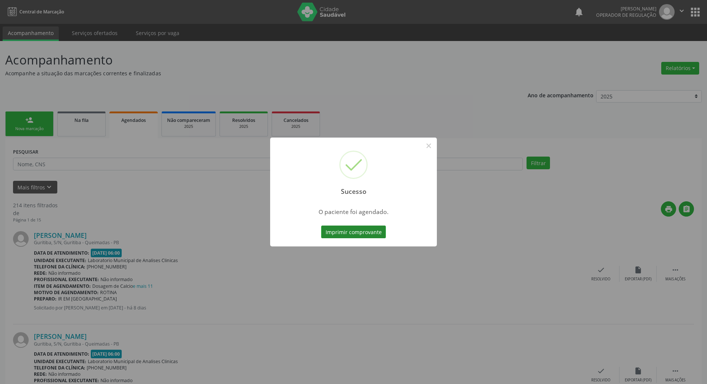
click at [356, 237] on button "Imprimir comprovante" at bounding box center [353, 231] width 65 height 13
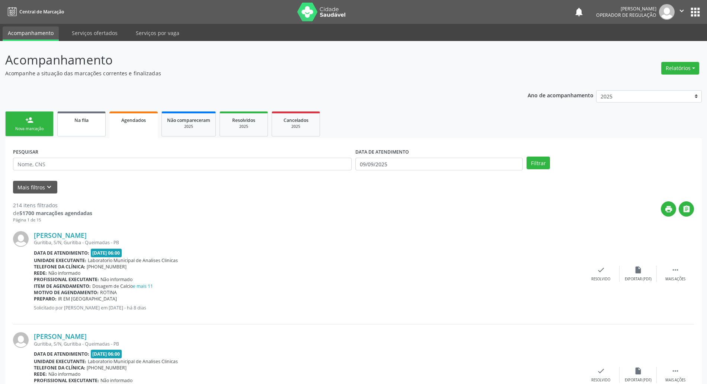
click at [77, 118] on span "Na fila" at bounding box center [81, 120] width 14 height 6
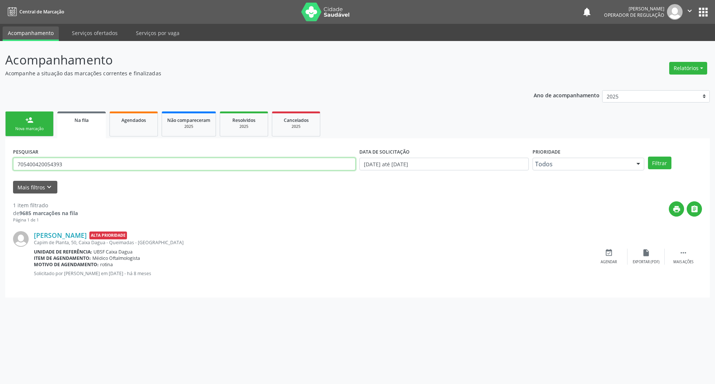
click at [33, 162] on input "705400420054393" at bounding box center [184, 164] width 343 height 13
